Goal: Information Seeking & Learning: Check status

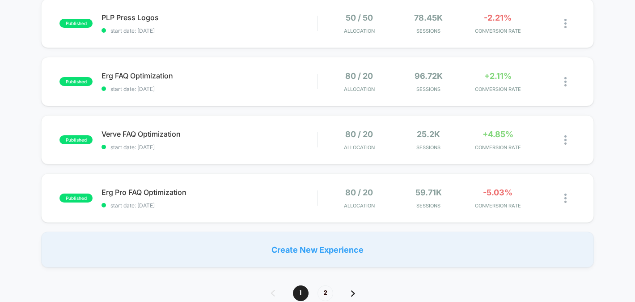
scroll to position [633, 0]
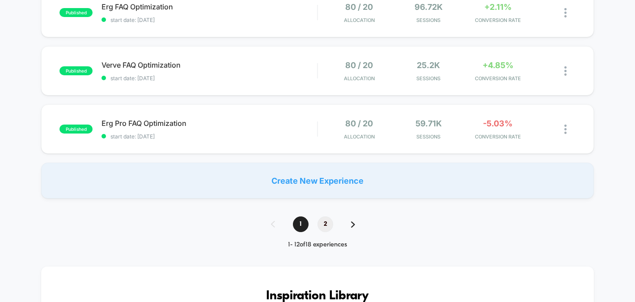
click at [319, 226] on span "2" at bounding box center [326, 224] width 16 height 16
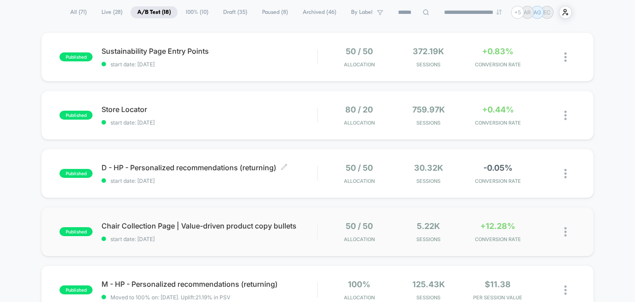
scroll to position [58, 0]
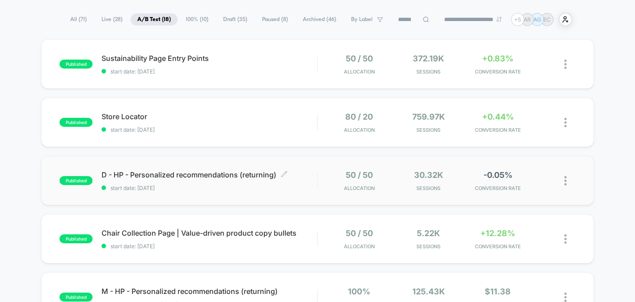
click at [309, 187] on span "start date: [DATE]" at bounding box center [210, 187] width 216 height 7
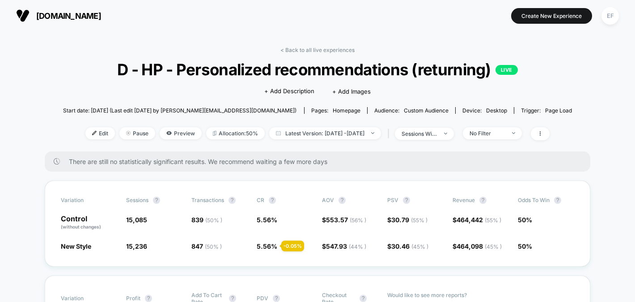
scroll to position [2, 0]
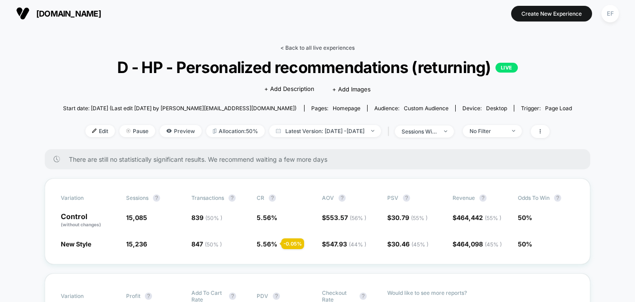
click at [338, 48] on link "< Back to all live experiences" at bounding box center [318, 47] width 74 height 7
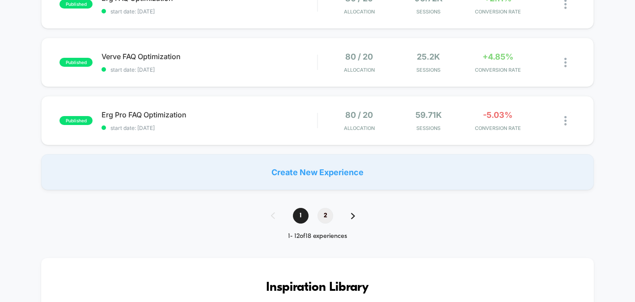
click at [324, 211] on span "2" at bounding box center [326, 216] width 16 height 16
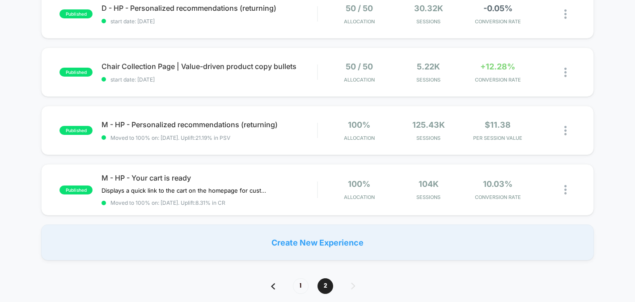
scroll to position [250, 0]
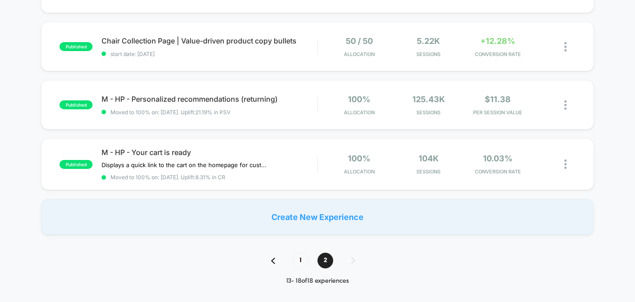
click at [298, 255] on span "1" at bounding box center [301, 260] width 16 height 16
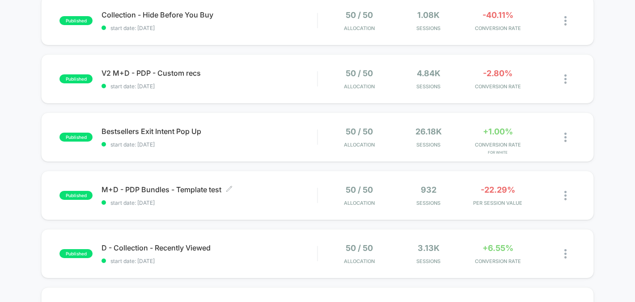
scroll to position [149, 0]
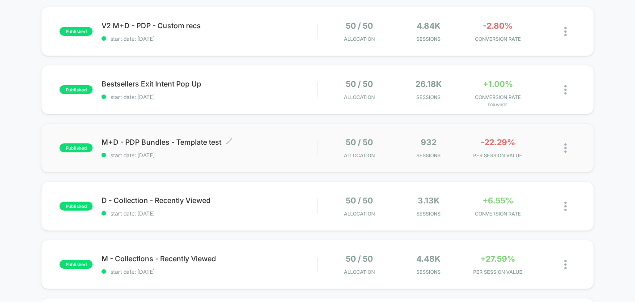
click at [311, 147] on div "M+D - PDP Bundles - Template test Click to edit experience details Click to edi…" at bounding box center [210, 147] width 216 height 21
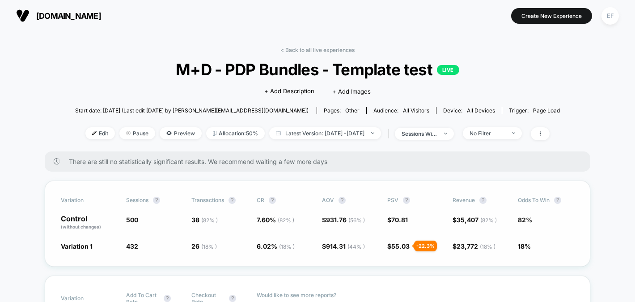
scroll to position [30, 0]
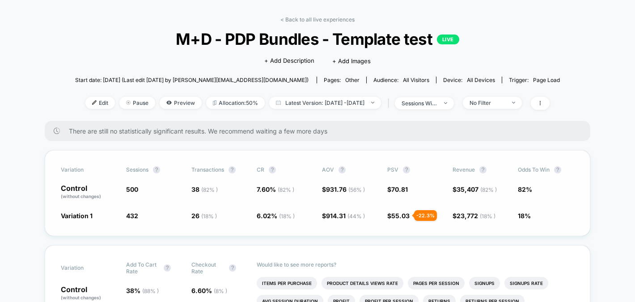
click at [333, 189] on span "931.76 ( 56 % )" at bounding box center [345, 189] width 39 height 8
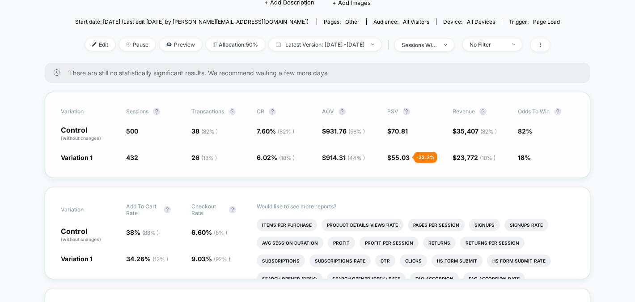
scroll to position [10, 0]
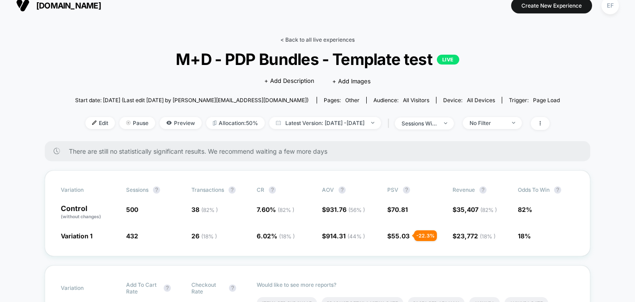
click at [292, 40] on link "< Back to all live experiences" at bounding box center [318, 39] width 74 height 7
